Goal: Information Seeking & Learning: Learn about a topic

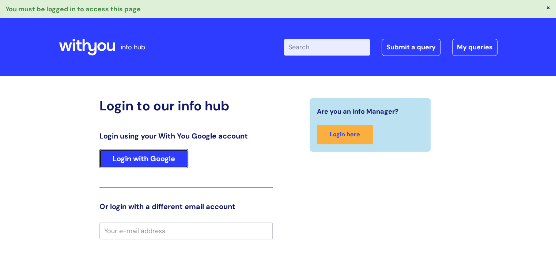
click at [157, 156] on link "Login with Google" at bounding box center [143, 158] width 89 height 19
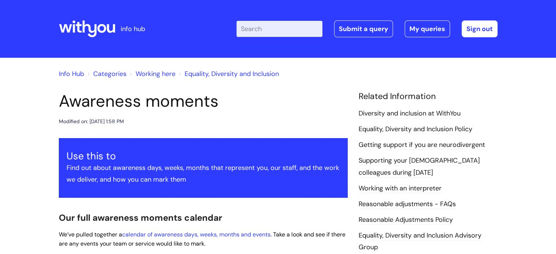
click at [75, 75] on link "Info Hub" at bounding box center [71, 73] width 25 height 9
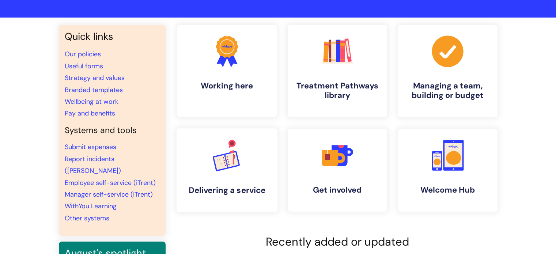
scroll to position [39, 0]
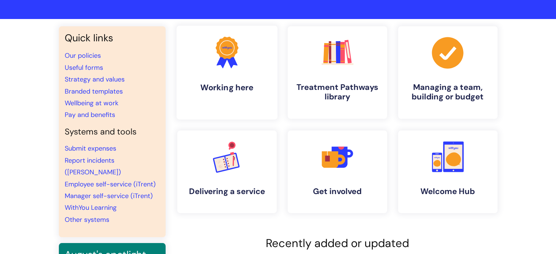
click at [205, 83] on h4 "Working here" at bounding box center [226, 88] width 89 height 10
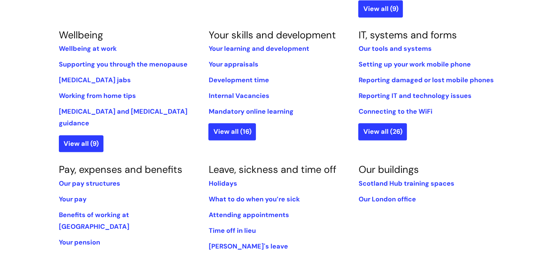
scroll to position [319, 0]
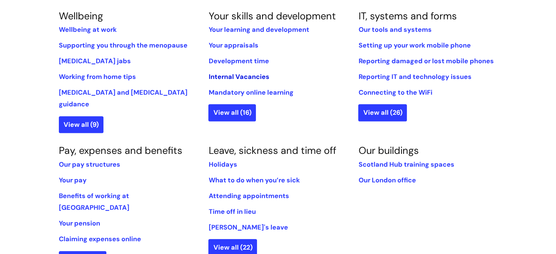
click at [231, 77] on link "Internal Vacancies" at bounding box center [238, 76] width 61 height 9
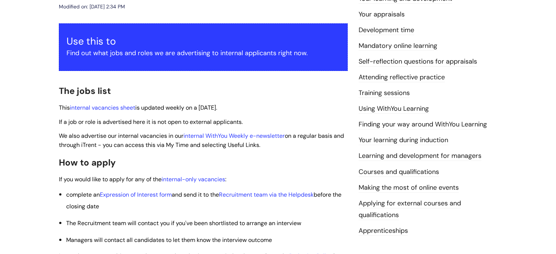
scroll to position [114, 0]
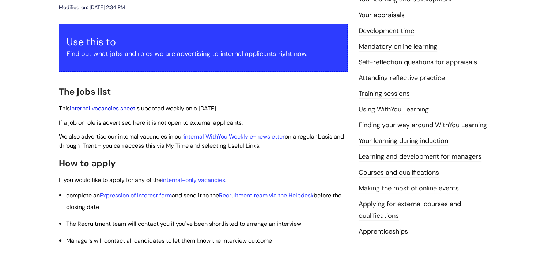
click at [89, 108] on link "internal vacancies sheet" at bounding box center [102, 108] width 65 height 8
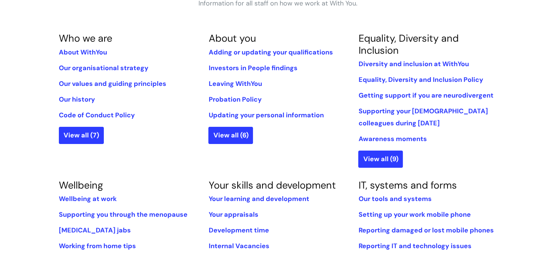
scroll to position [151, 0]
click at [221, 138] on link "View all (6)" at bounding box center [230, 134] width 45 height 17
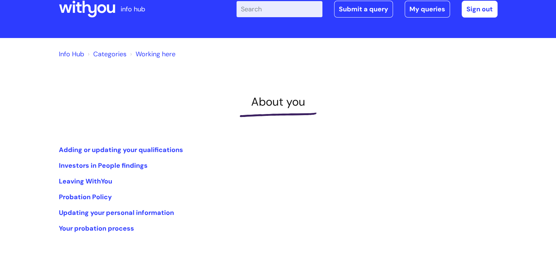
scroll to position [16, 0]
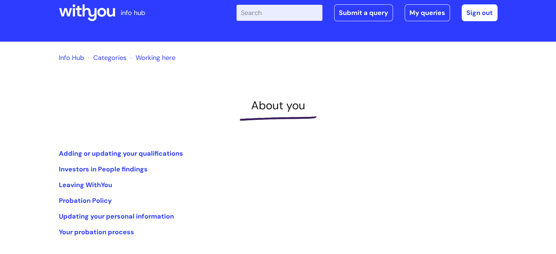
click at [275, 20] on input "Enter your search term here..." at bounding box center [279, 13] width 86 height 16
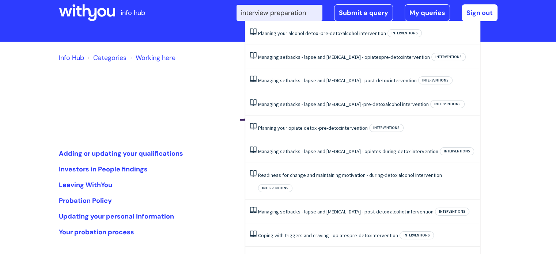
type input "interview preparation"
click button "Search" at bounding box center [0, 0] width 0 height 0
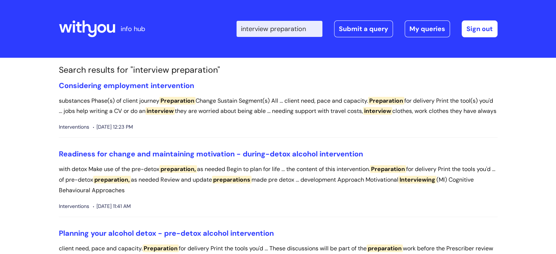
click at [290, 24] on input "interview preparation" at bounding box center [279, 29] width 86 height 16
type input "example"
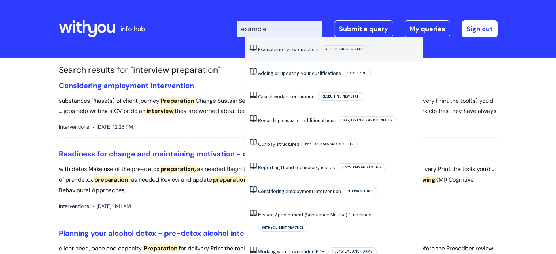
click at [283, 47] on link "Example interview questions" at bounding box center [289, 49] width 62 height 7
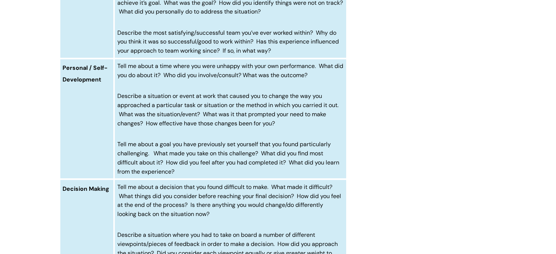
scroll to position [786, 0]
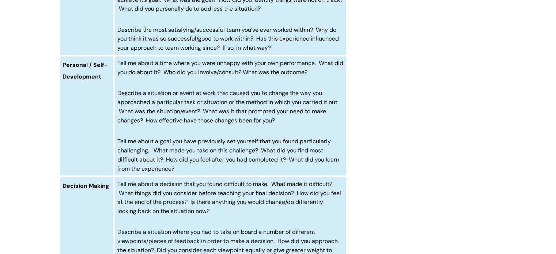
drag, startPoint x: 46, startPoint y: 156, endPoint x: 9, endPoint y: 231, distance: 83.2
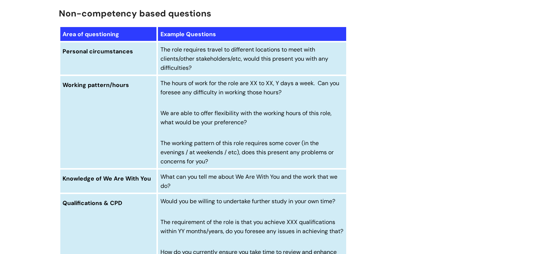
scroll to position [2517, 0]
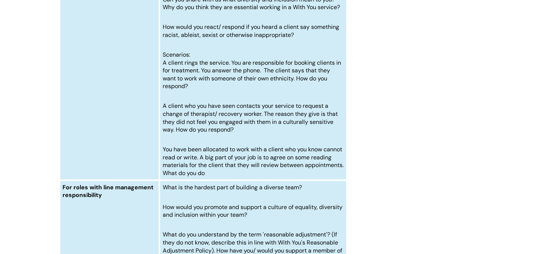
scroll to position [3278, 0]
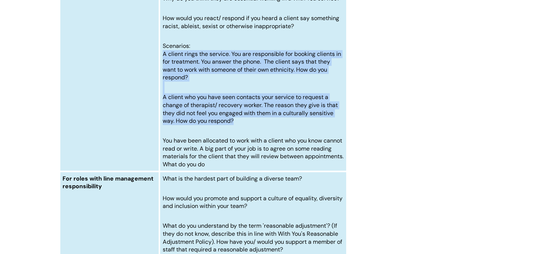
drag, startPoint x: 235, startPoint y: 140, endPoint x: 162, endPoint y: 72, distance: 100.0
copy td "A client rings the service. You are responsible for booking clients in for trea…"
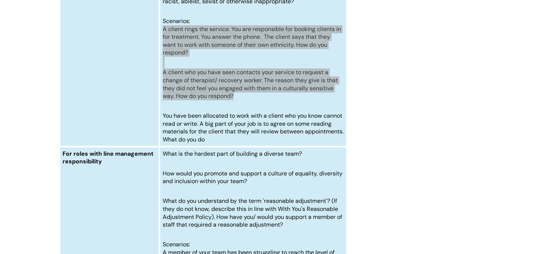
scroll to position [3304, 0]
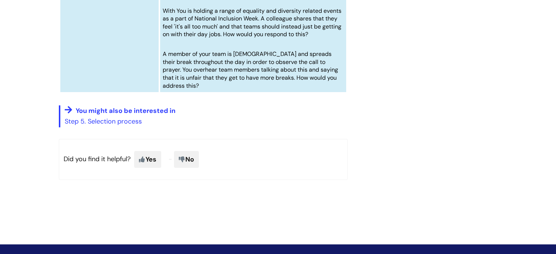
scroll to position [3612, 0]
